Goal: Check status

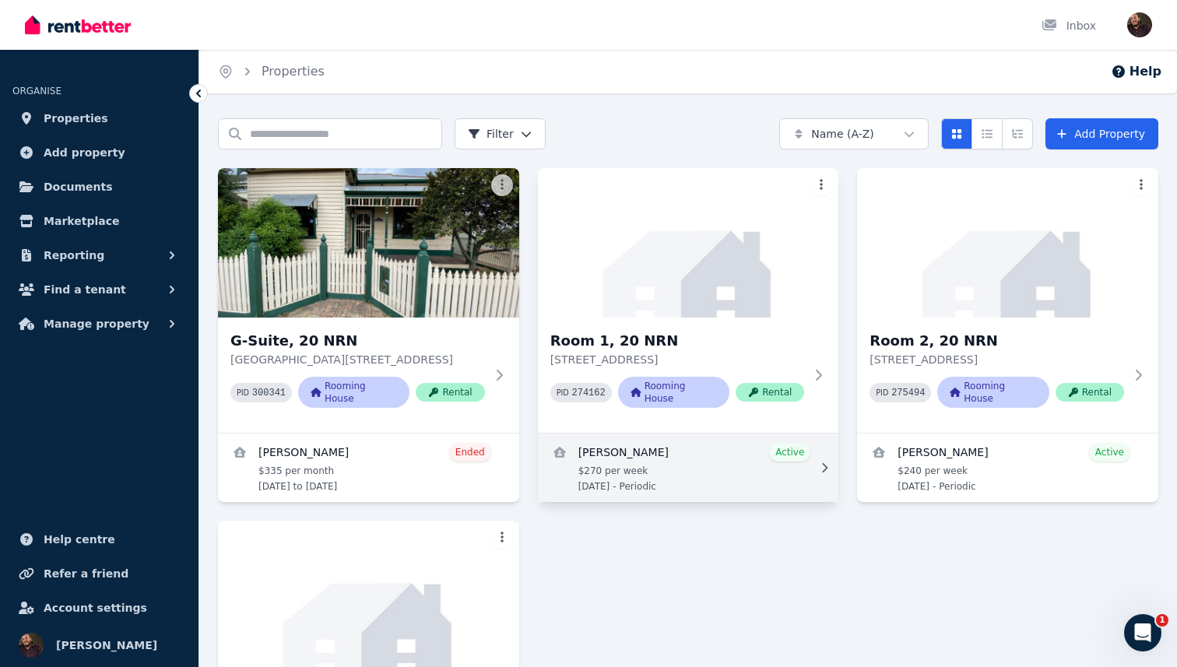
click at [734, 448] on link "View details for Codi Owen Cooper" at bounding box center [688, 468] width 301 height 69
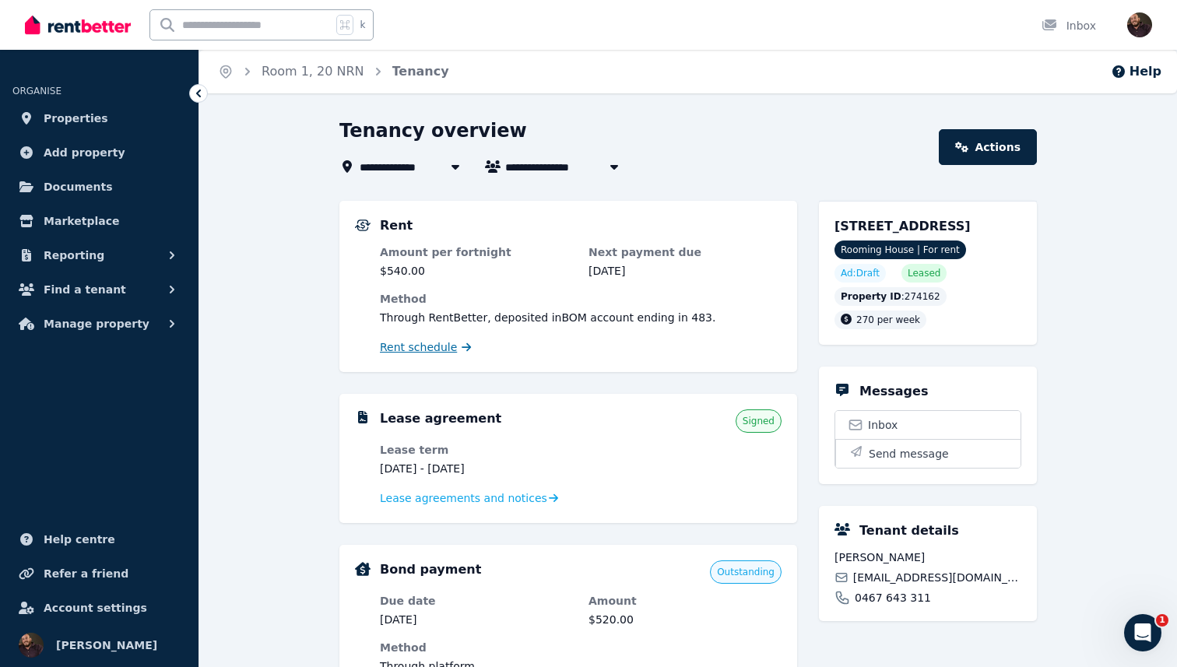
click at [436, 348] on span "Rent schedule" at bounding box center [418, 347] width 77 height 16
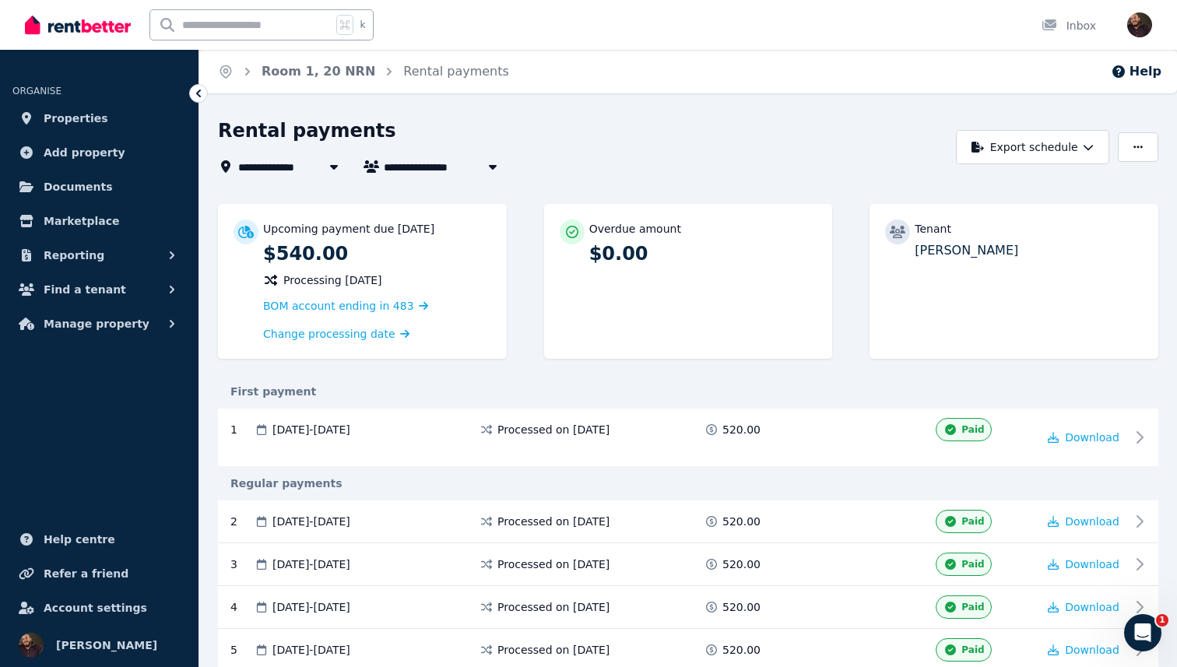
click at [742, 153] on div "**********" at bounding box center [582, 147] width 729 height 58
